Goal: Find specific page/section: Find specific page/section

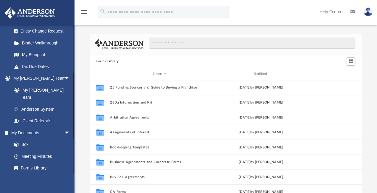
scroll to position [108, 0]
click at [25, 138] on link "Box" at bounding box center [43, 144] width 71 height 12
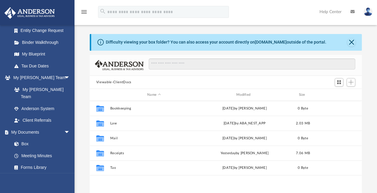
scroll to position [131, 267]
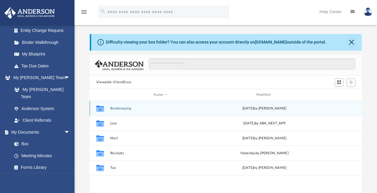
click at [120, 107] on button "Bookkeeping" at bounding box center [160, 108] width 101 height 4
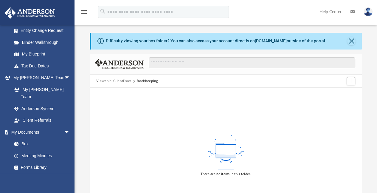
scroll to position [1, 0]
click at [111, 83] on button "Viewable-ClientDocs" at bounding box center [113, 80] width 35 height 5
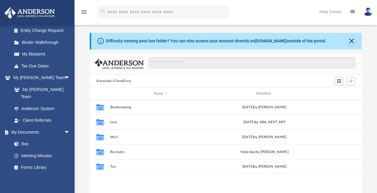
scroll to position [131, 267]
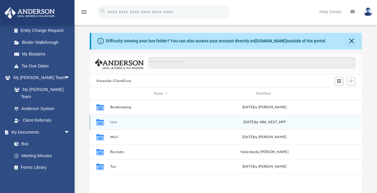
click at [113, 122] on button "Law" at bounding box center [160, 122] width 101 height 4
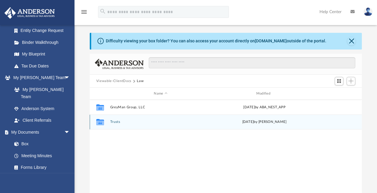
click at [114, 121] on button "Trusts" at bounding box center [160, 122] width 101 height 4
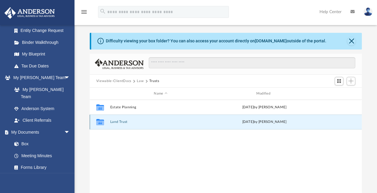
click at [117, 121] on button "Land Trust" at bounding box center [160, 122] width 101 height 4
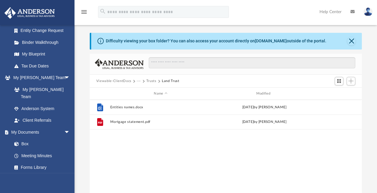
click at [118, 81] on button "Viewable-ClientDocs" at bounding box center [113, 80] width 35 height 5
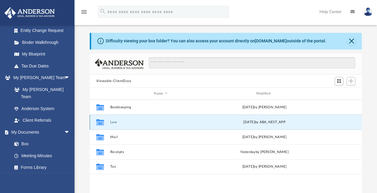
click at [113, 122] on button "Law" at bounding box center [160, 122] width 101 height 4
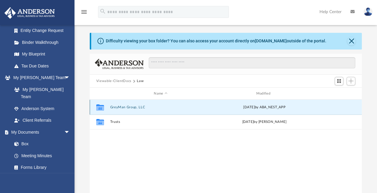
click at [124, 107] on button "GreyMan Group, LLC" at bounding box center [160, 107] width 101 height 4
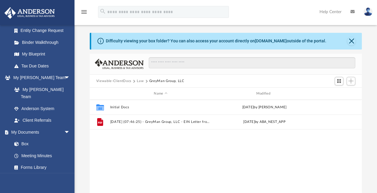
click at [117, 81] on button "Viewable-ClientDocs" at bounding box center [113, 80] width 35 height 5
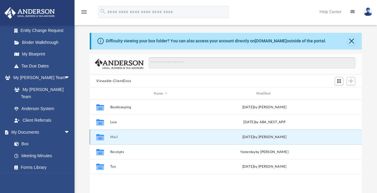
click at [115, 136] on button "Mail" at bounding box center [160, 137] width 101 height 4
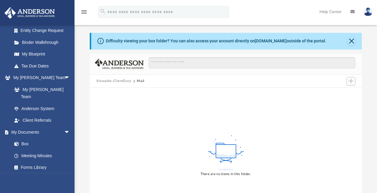
click at [113, 79] on button "Viewable-ClientDocs" at bounding box center [113, 80] width 35 height 5
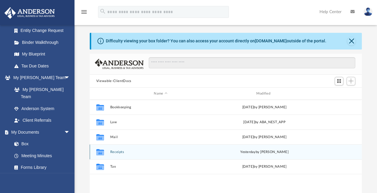
click at [116, 151] on button "Receipts" at bounding box center [160, 152] width 101 height 4
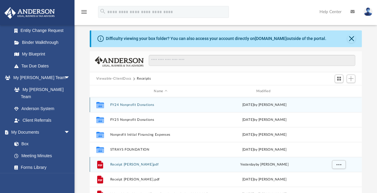
scroll to position [3, 0]
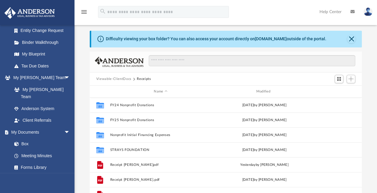
click at [116, 78] on button "Viewable-ClientDocs" at bounding box center [113, 78] width 35 height 5
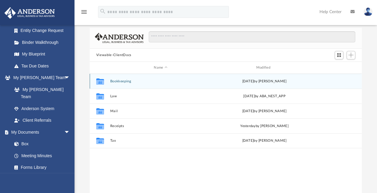
scroll to position [29, 0]
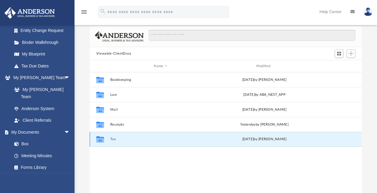
click at [113, 138] on button "Tax" at bounding box center [160, 139] width 101 height 4
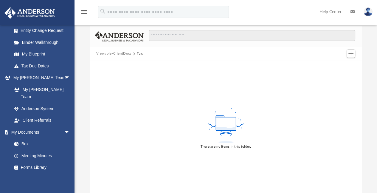
click at [121, 55] on button "Viewable-ClientDocs" at bounding box center [113, 53] width 35 height 5
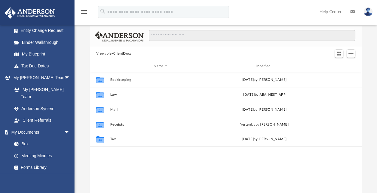
scroll to position [131, 267]
click at [33, 149] on link "Meeting Minutes" at bounding box center [43, 155] width 71 height 12
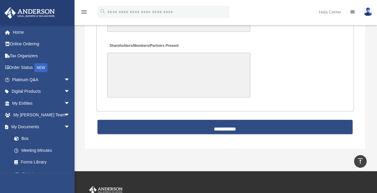
scroll to position [1405, 0]
